Goal: Task Accomplishment & Management: Manage account settings

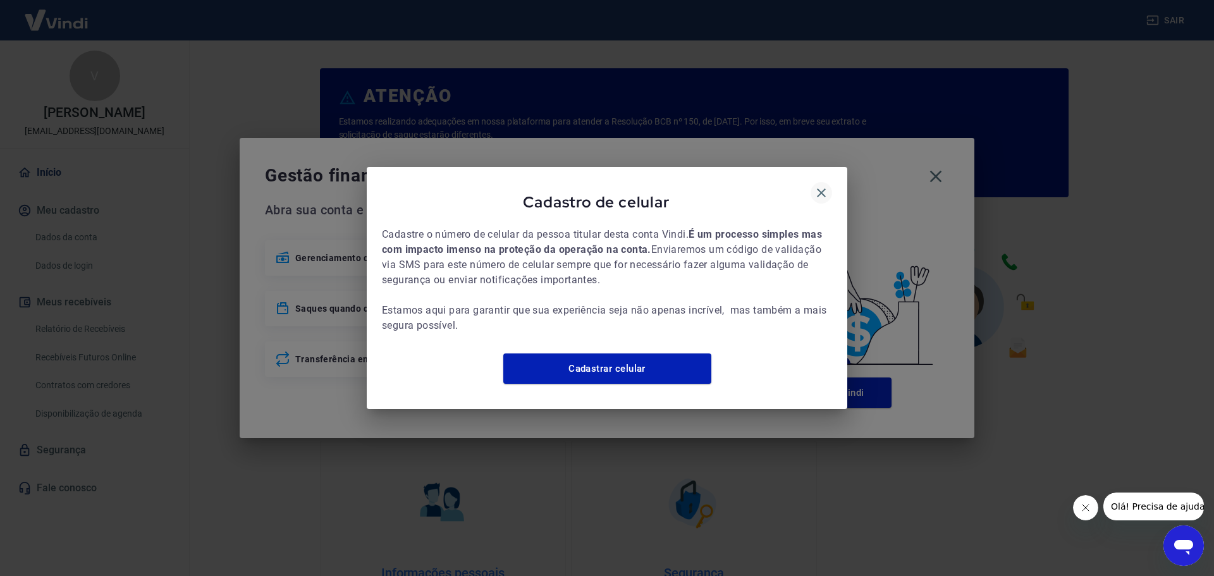
click at [816, 190] on icon "button" at bounding box center [821, 192] width 15 height 15
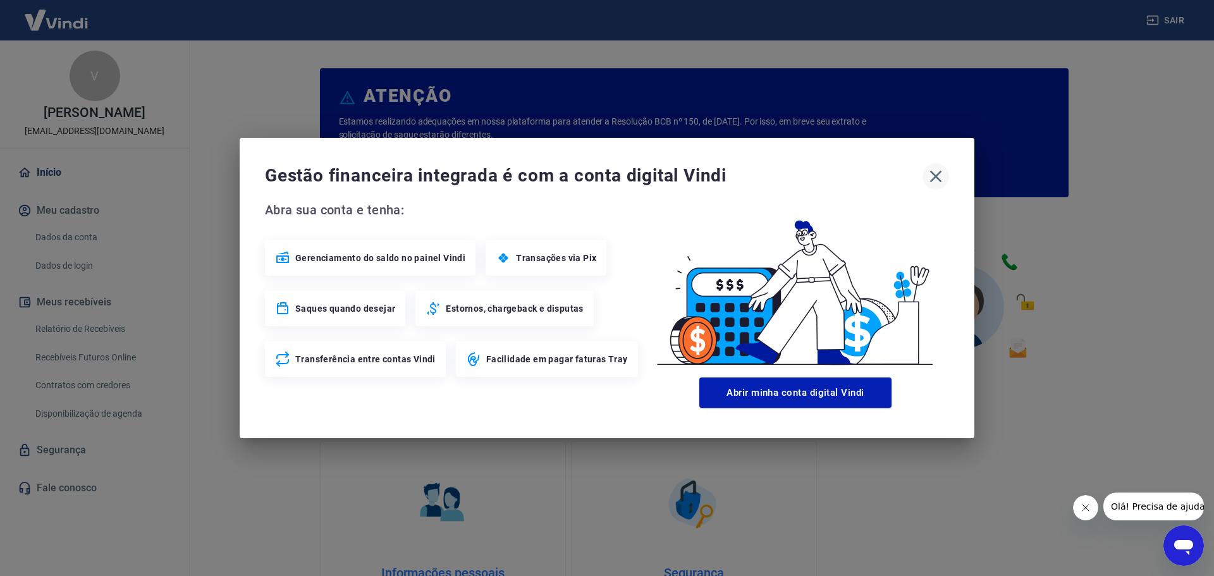
click at [933, 174] on icon "button" at bounding box center [936, 177] width 12 height 12
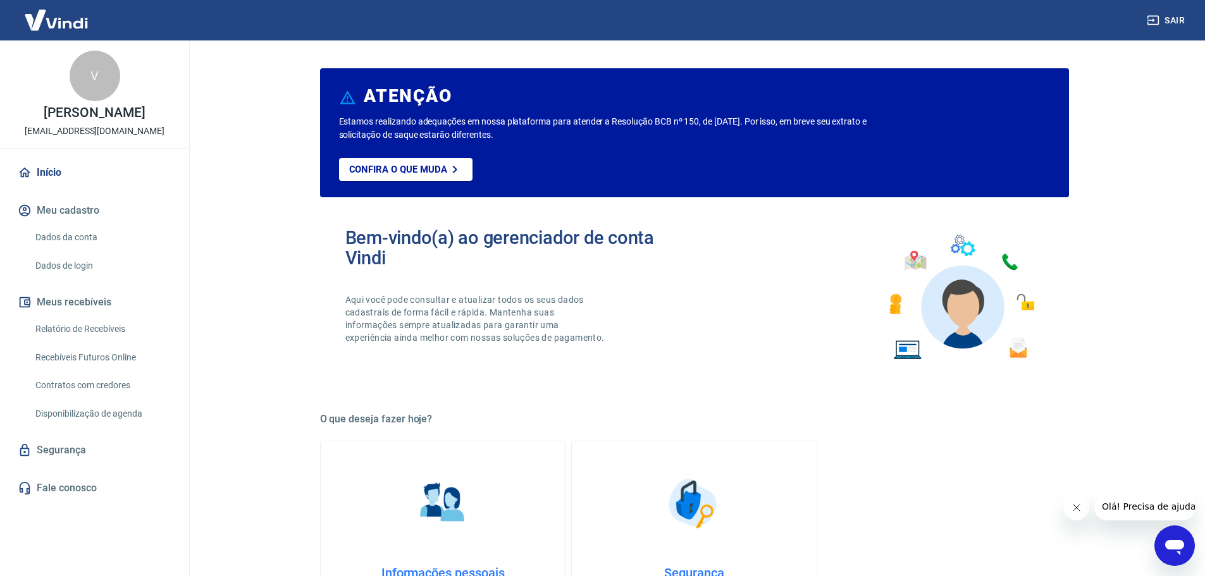
click at [73, 250] on link "Dados da conta" at bounding box center [102, 238] width 144 height 26
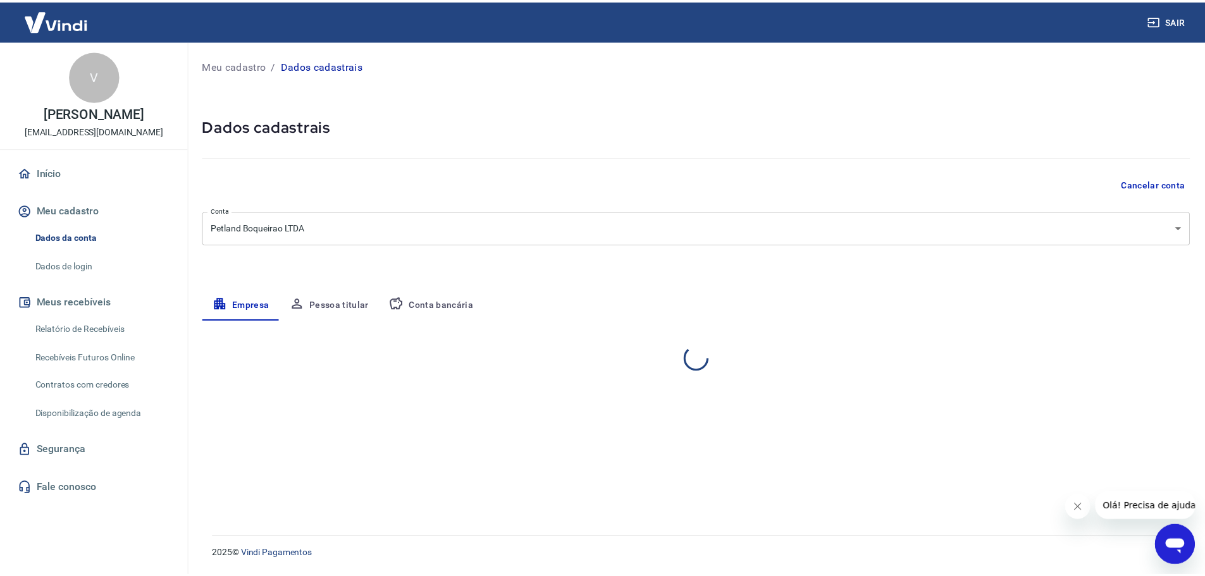
select select "SP"
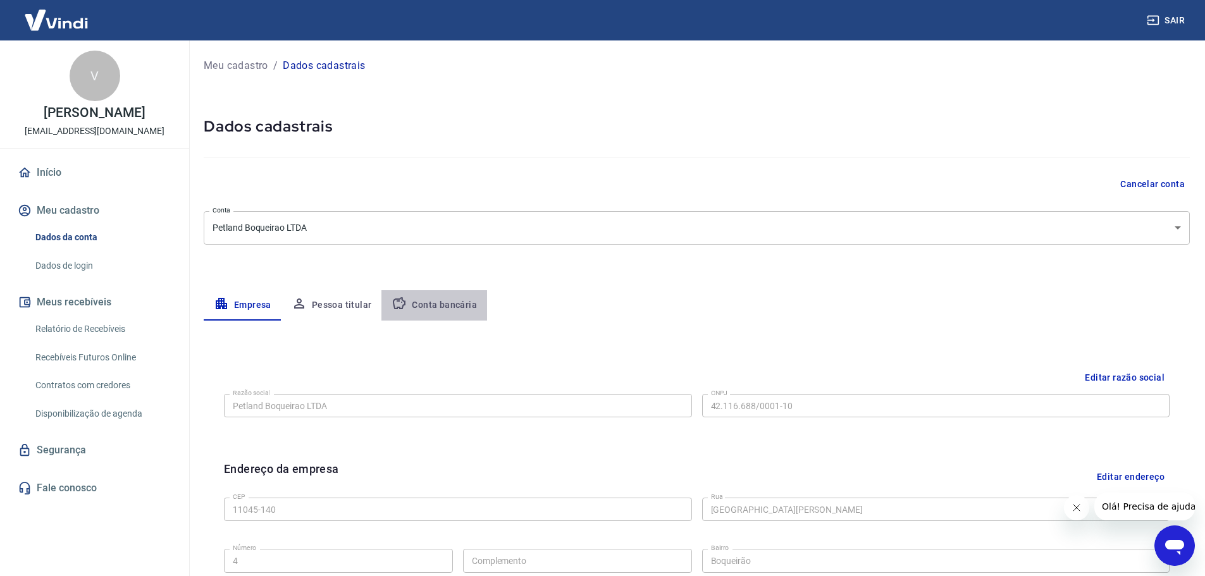
click at [463, 301] on button "Conta bancária" at bounding box center [434, 305] width 106 height 30
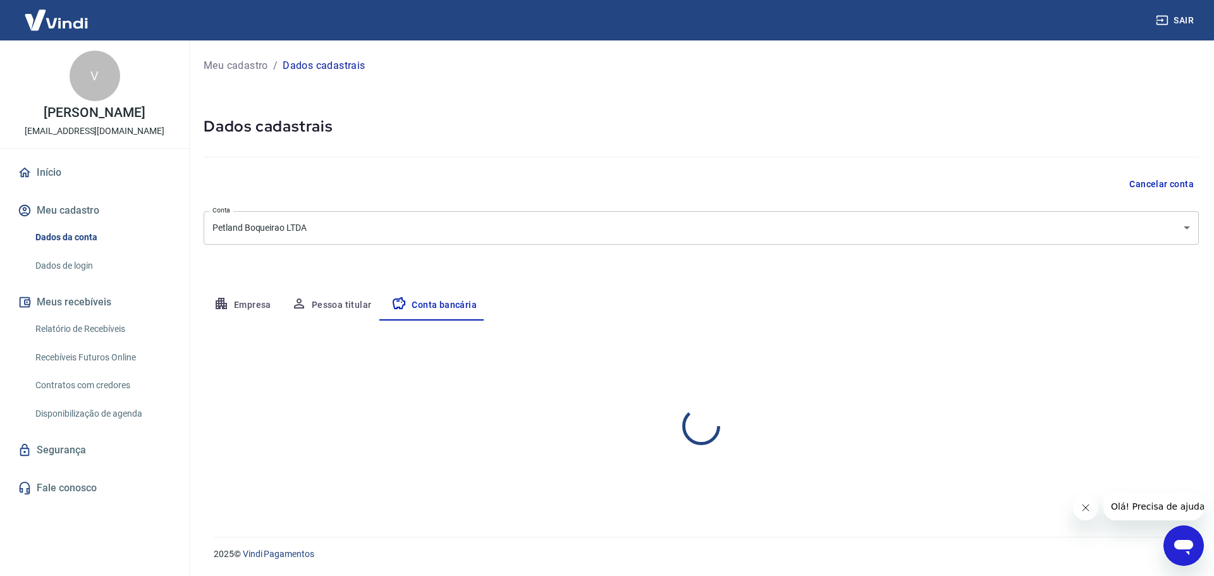
select select "1"
click at [1184, 18] on button "Sair" at bounding box center [1177, 20] width 46 height 23
